Goal: Check status

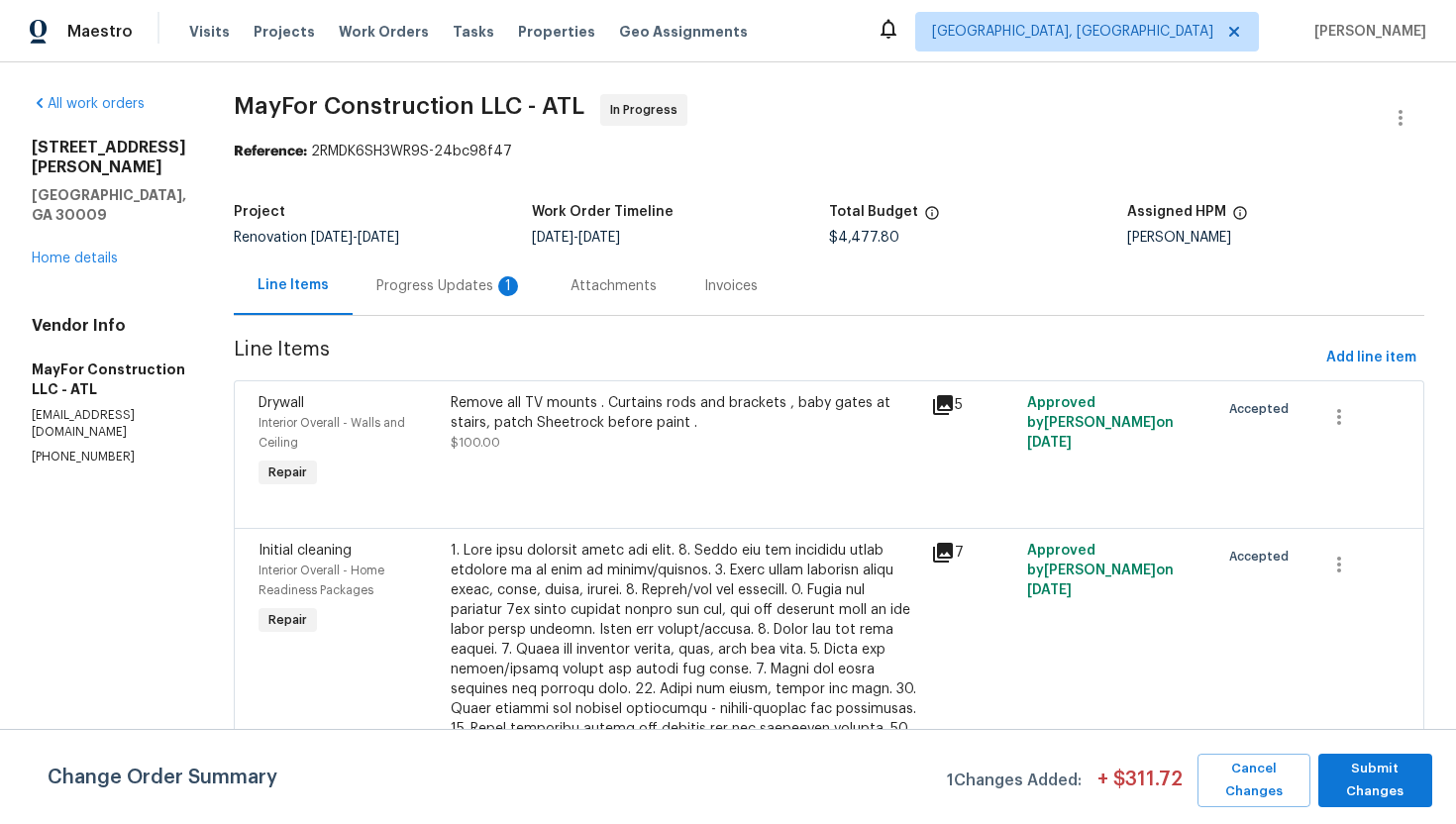
click at [490, 296] on div "Progress Updates 1" at bounding box center [449, 286] width 194 height 59
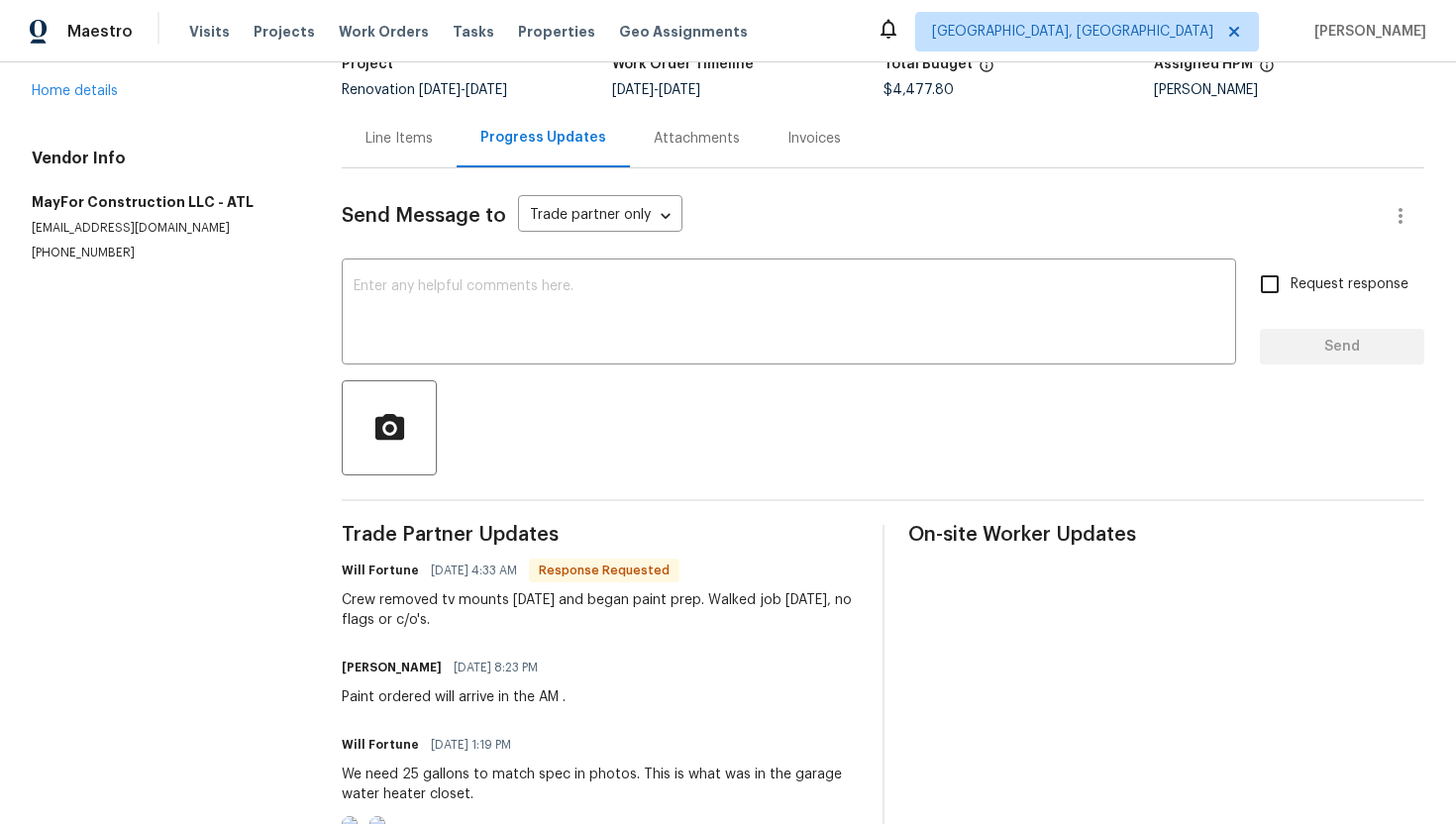
scroll to position [52, 0]
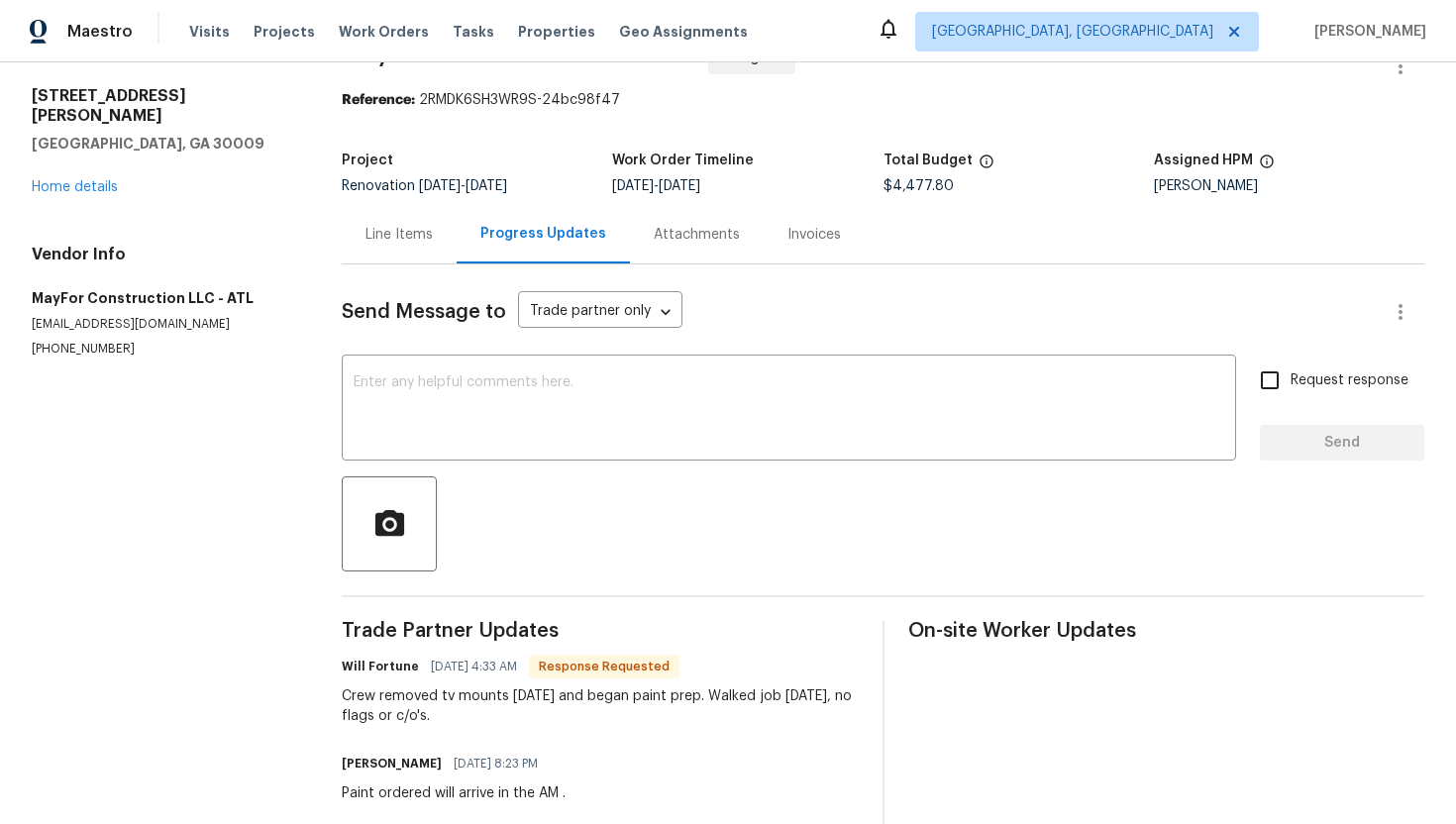
click at [392, 249] on div "Line Items" at bounding box center [400, 234] width 115 height 59
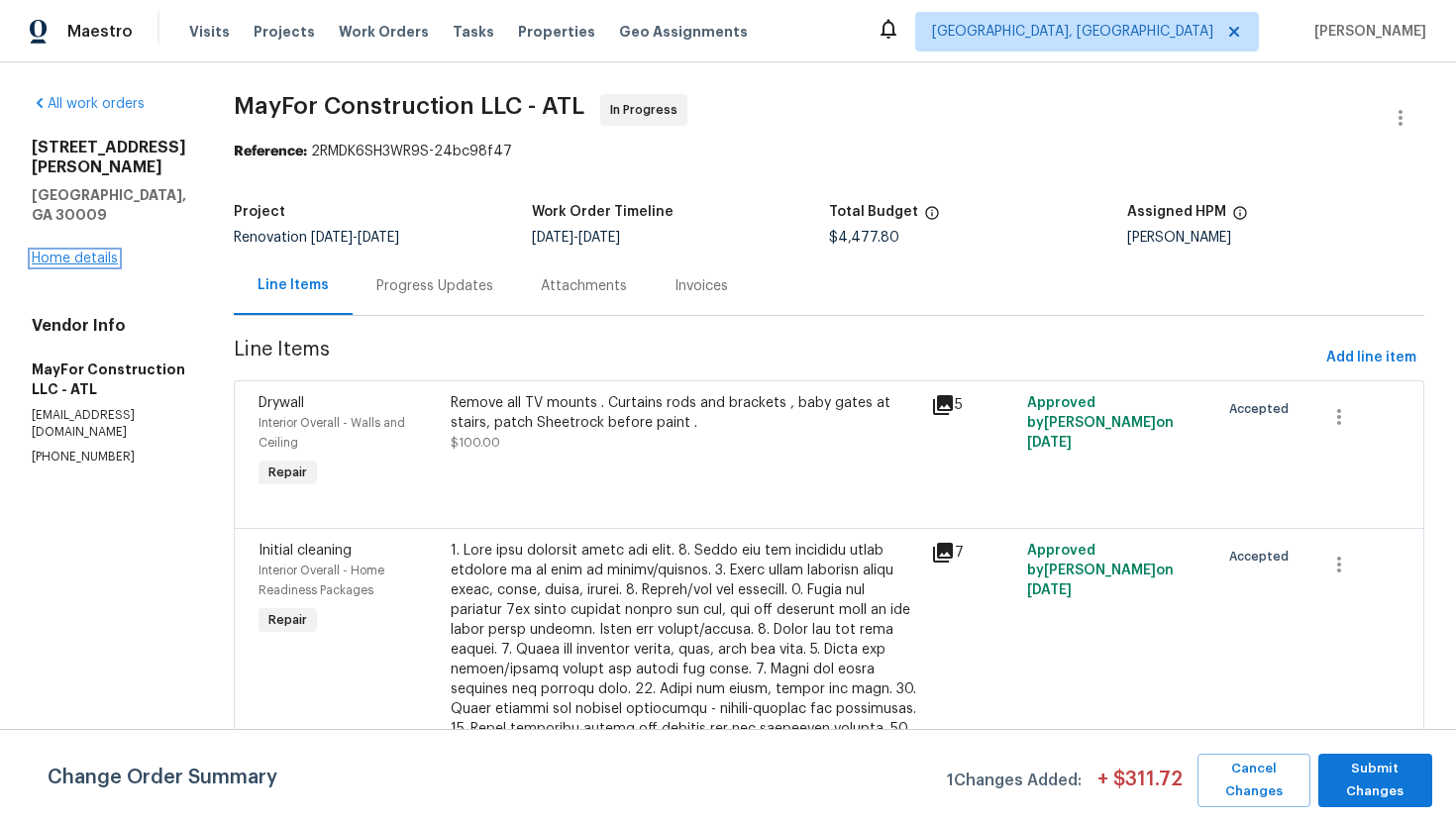
click at [75, 252] on link "Home details" at bounding box center [74, 259] width 86 height 14
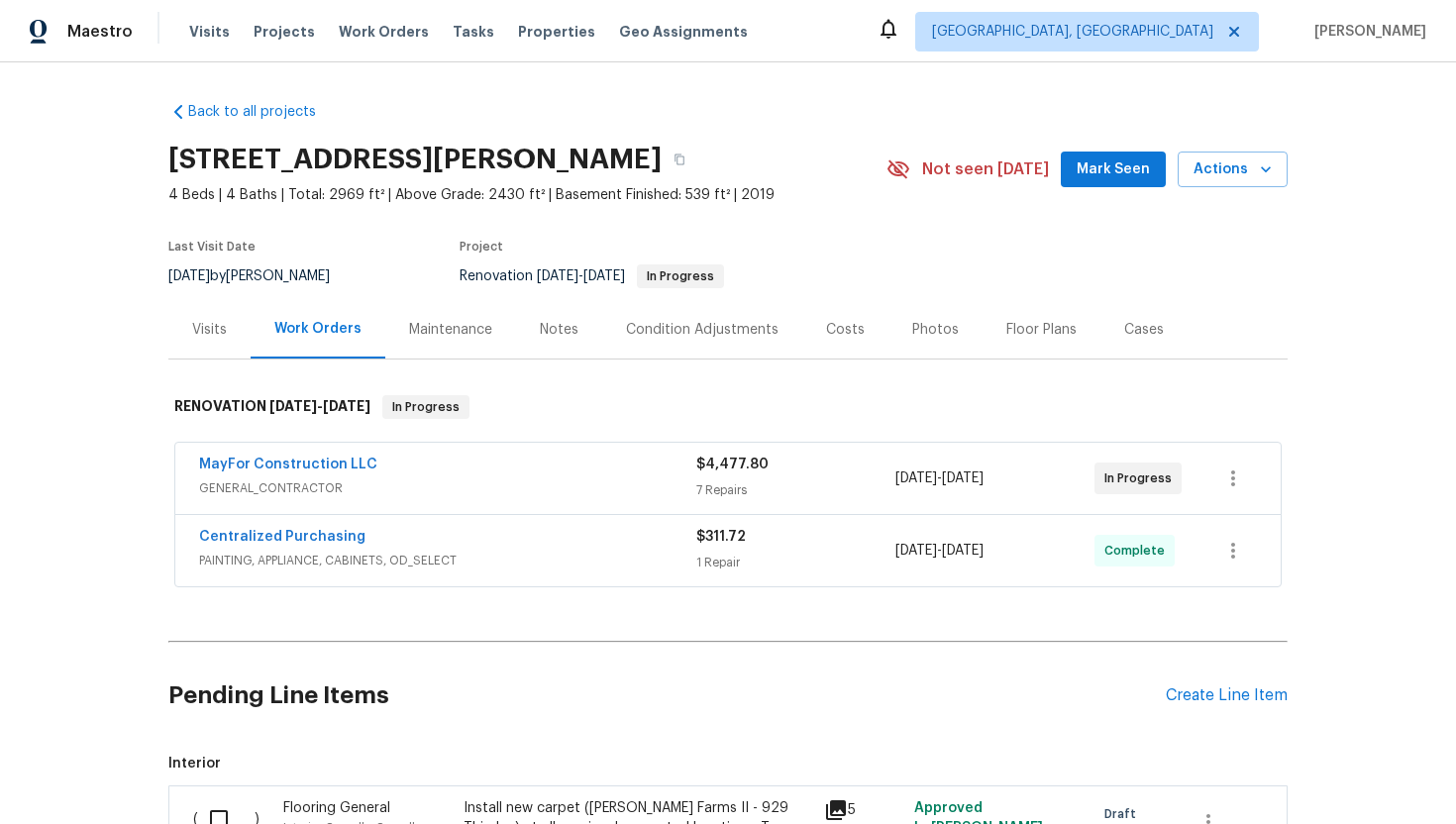
click at [526, 528] on div "Centralized Purchasing" at bounding box center [447, 538] width 497 height 24
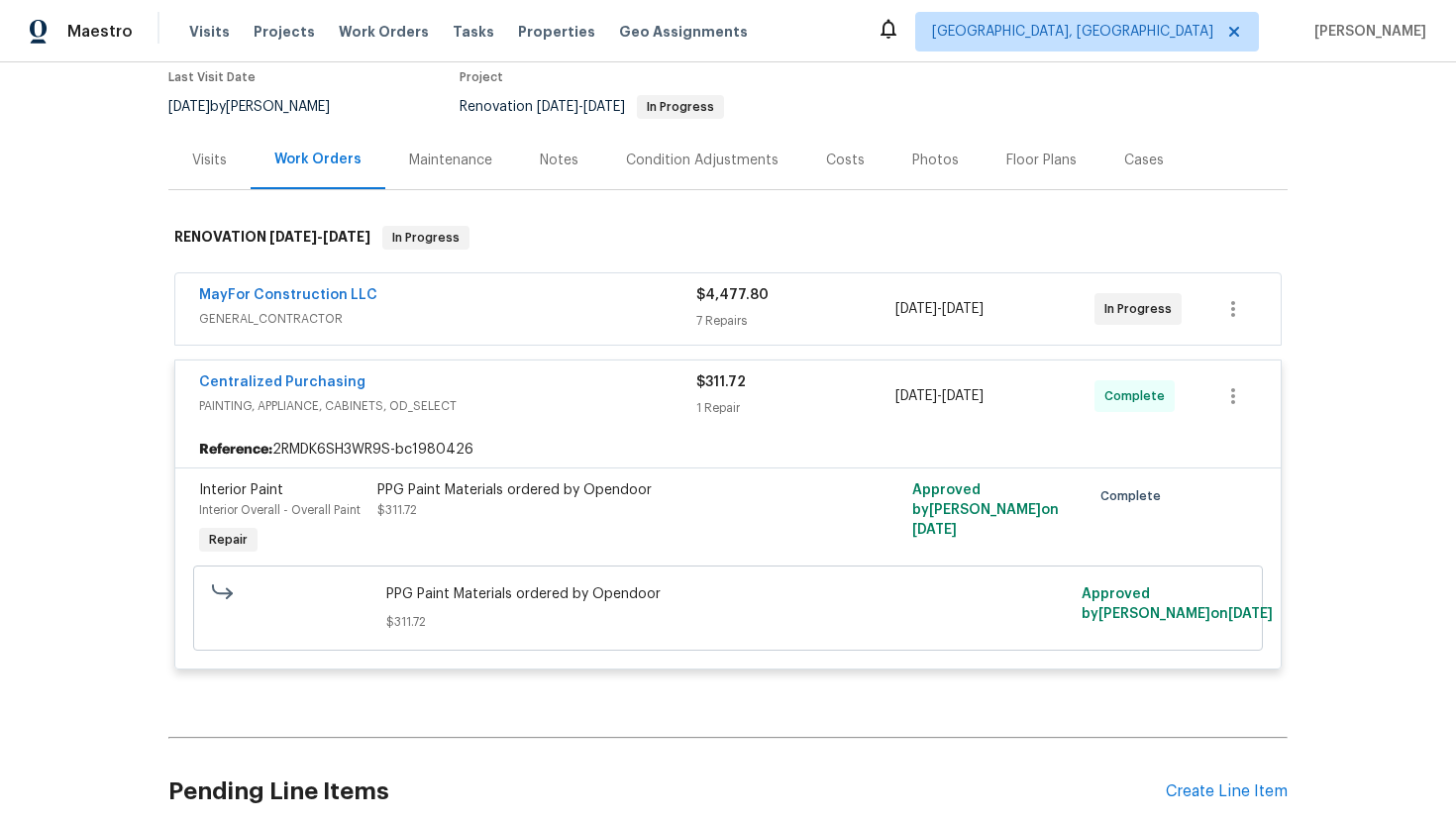
click at [461, 397] on span "PAINTING, APPLIANCE, CABINETS, OD_SELECT" at bounding box center [447, 406] width 497 height 20
